Goal: Navigation & Orientation: Find specific page/section

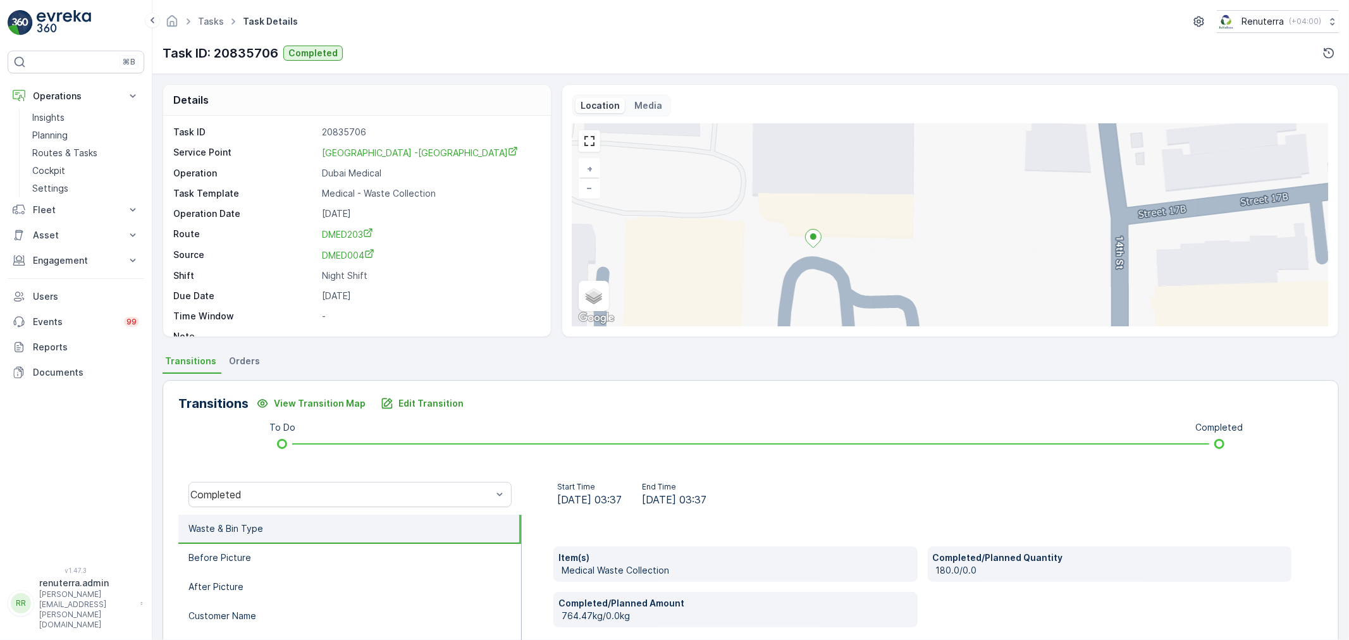
click at [68, 156] on p "Routes & Tasks" at bounding box center [64, 153] width 65 height 13
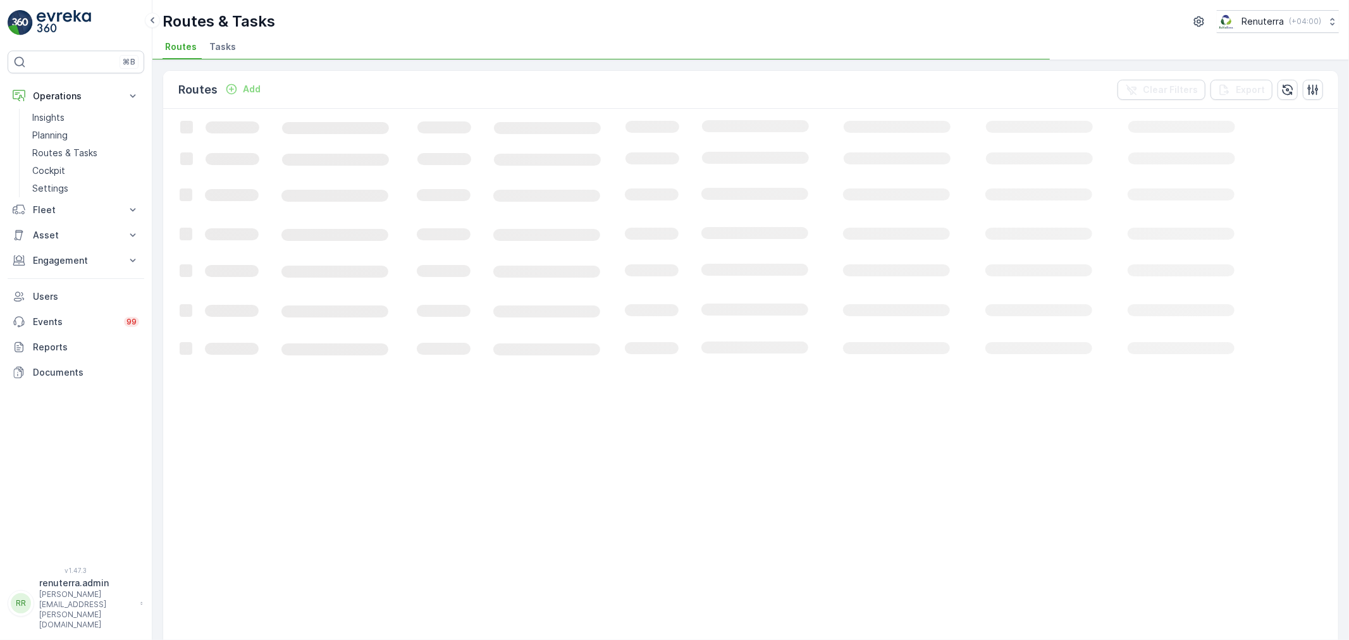
drag, startPoint x: 243, startPoint y: 39, endPoint x: 230, endPoint y: 44, distance: 14.5
click at [241, 39] on ul "Routes Tasks" at bounding box center [746, 49] width 1167 height 22
click at [229, 45] on span "Tasks" at bounding box center [222, 46] width 27 height 13
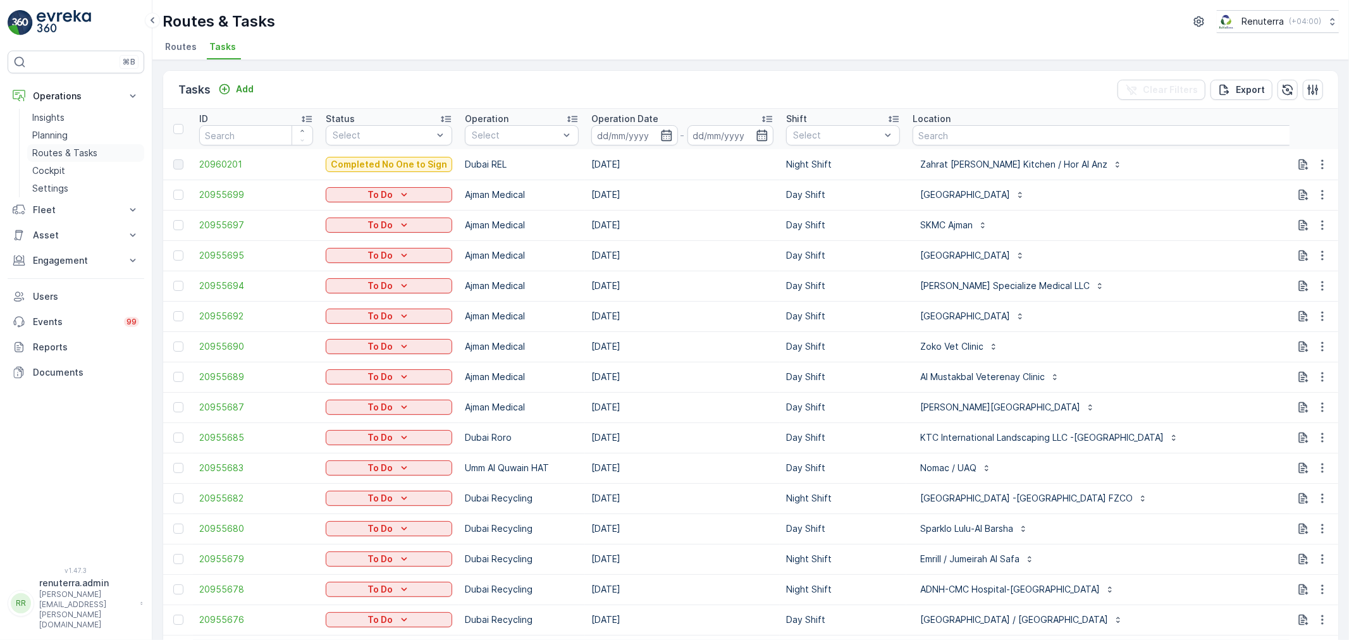
click at [76, 151] on p "Routes & Tasks" at bounding box center [64, 153] width 65 height 13
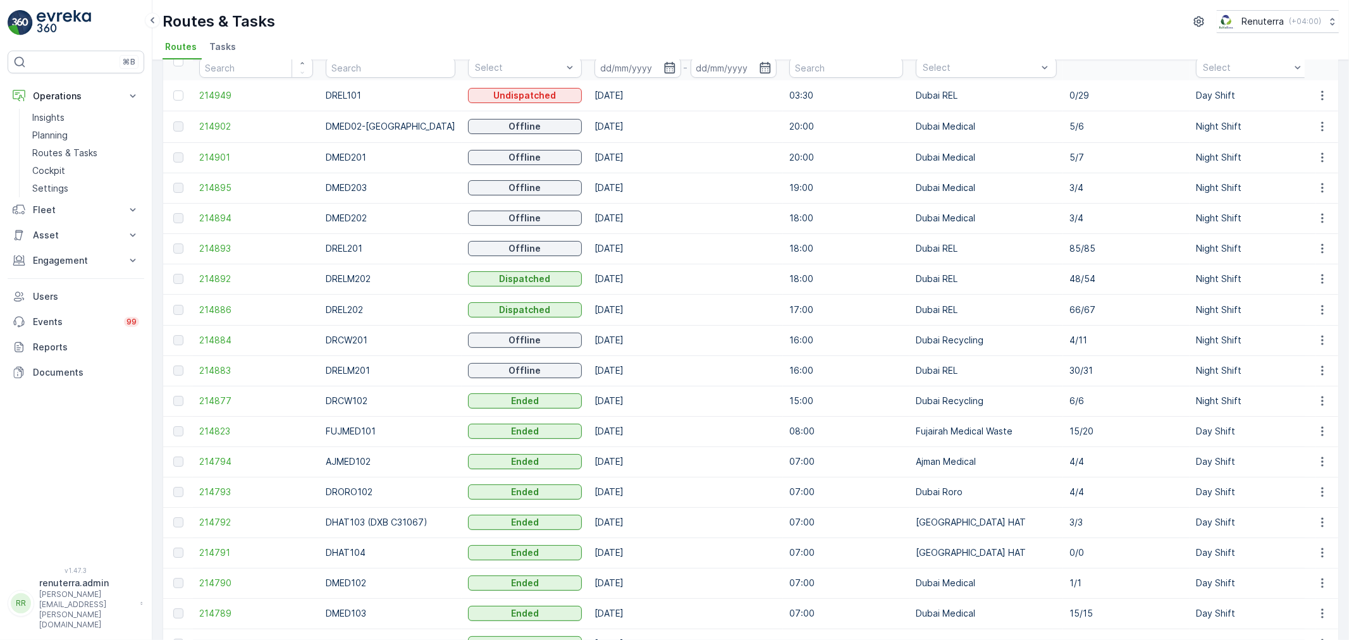
scroll to position [70, 0]
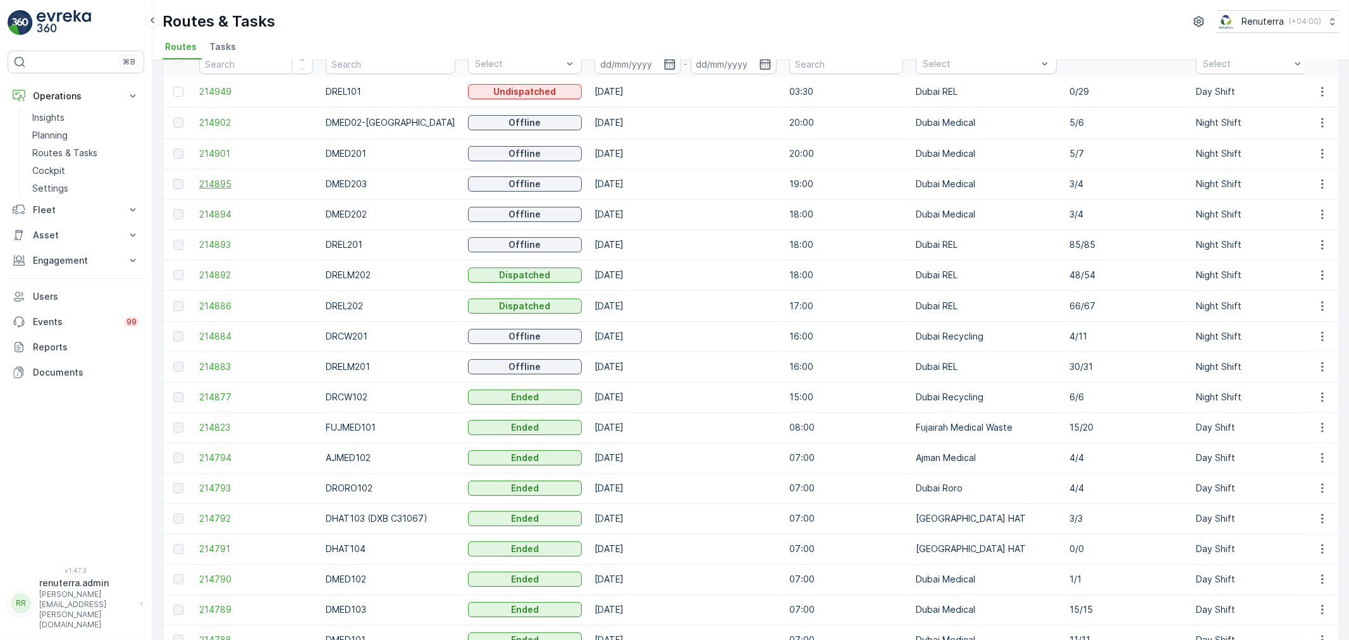
click at [205, 178] on span "214895" at bounding box center [256, 184] width 114 height 13
